Goal: Task Accomplishment & Management: Manage account settings

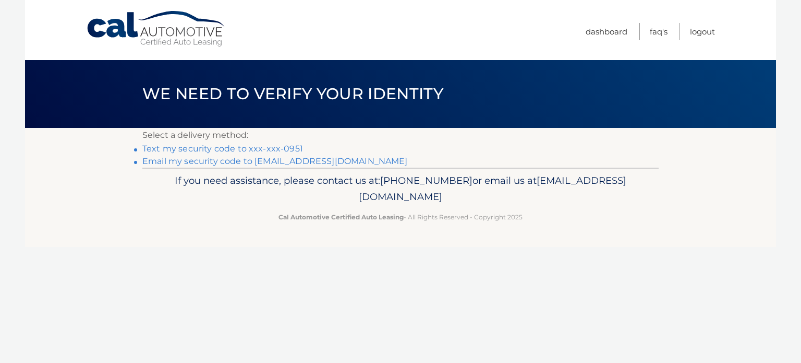
click at [253, 149] on link "Text my security code to xxx-xxx-0951" at bounding box center [222, 148] width 161 height 10
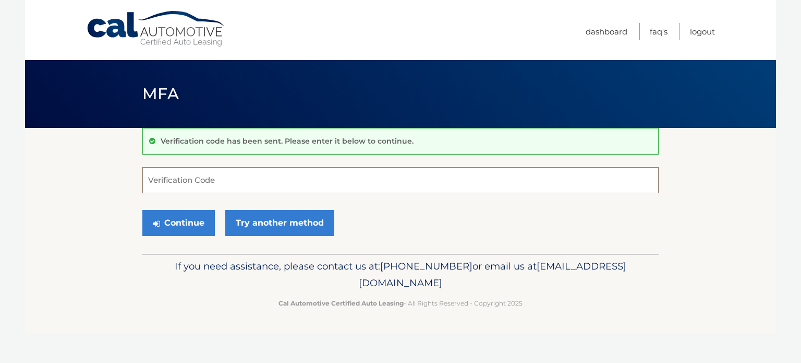
click at [277, 183] on input "Verification Code" at bounding box center [400, 180] width 516 height 26
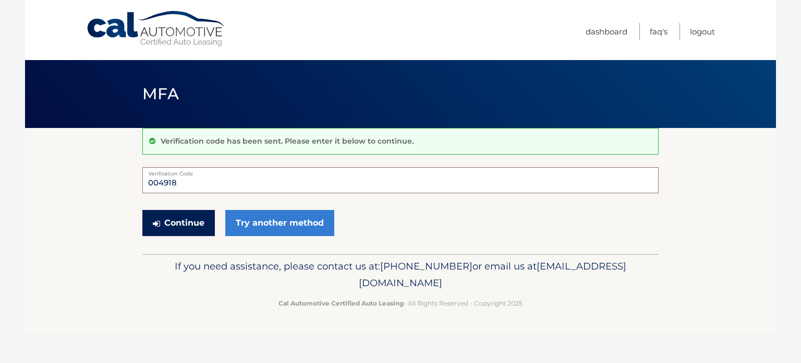
type input "004918"
click at [182, 221] on button "Continue" at bounding box center [178, 223] width 73 height 26
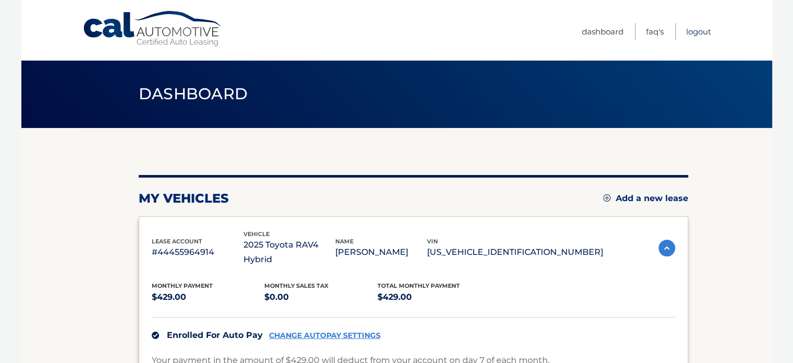
click at [694, 33] on link "Logout" at bounding box center [698, 31] width 25 height 17
